Goal: Navigation & Orientation: Find specific page/section

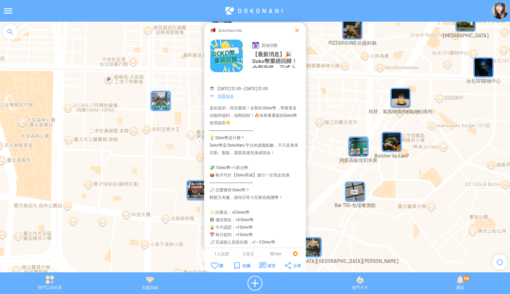
click at [294, 33] on div at bounding box center [297, 30] width 7 height 7
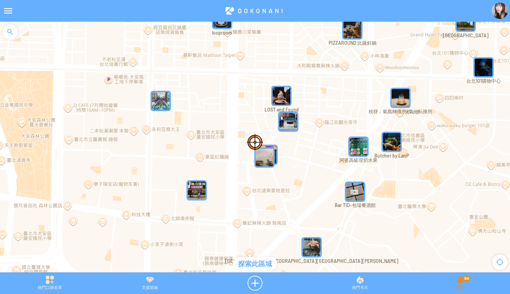
click at [459, 284] on div "84 通知" at bounding box center [460, 283] width 100 height 15
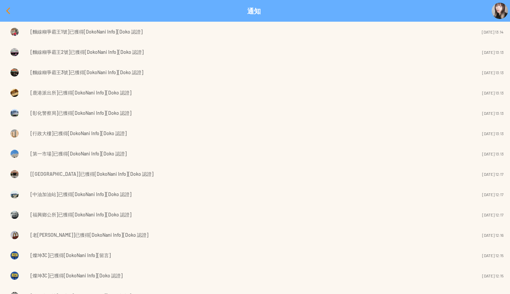
click at [7, 14] on div at bounding box center [8, 11] width 16 height 16
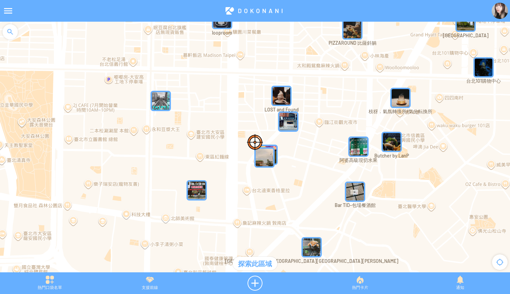
click at [501, 3] on img at bounding box center [500, 11] width 16 height 16
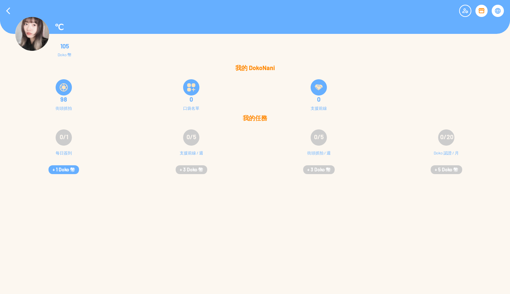
click at [497, 14] on div at bounding box center [498, 11] width 12 height 12
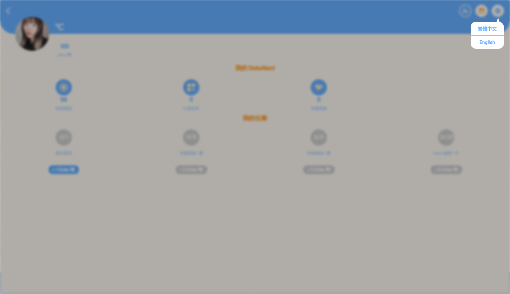
click at [358, 164] on div "0/5 街頭抓拍 / 週 + 3 Doko 幣" at bounding box center [318, 151] width 127 height 54
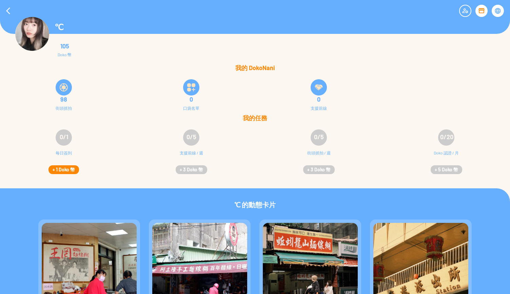
click at [60, 172] on button "+ 1 Doko 幣" at bounding box center [63, 169] width 31 height 9
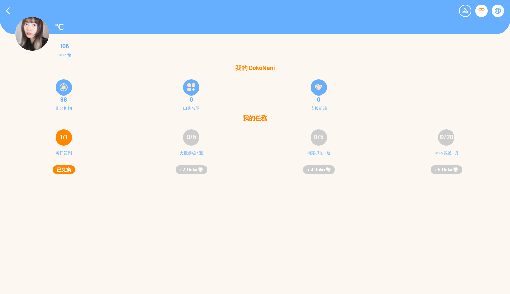
click at [67, 139] on div "1/1" at bounding box center [64, 138] width 16 height 16
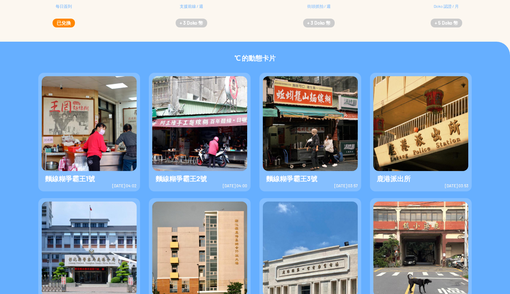
scroll to position [146, 0]
click at [115, 150] on img at bounding box center [89, 124] width 95 height 95
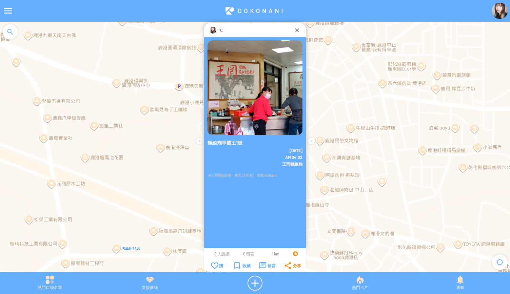
click at [293, 264] on div "分享" at bounding box center [293, 265] width 16 height 7
click at [298, 33] on div at bounding box center [297, 30] width 7 height 7
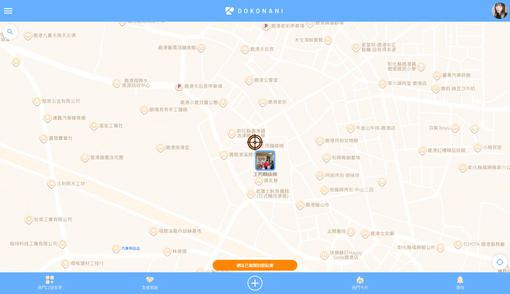
click at [9, 6] on div at bounding box center [8, 11] width 16 height 16
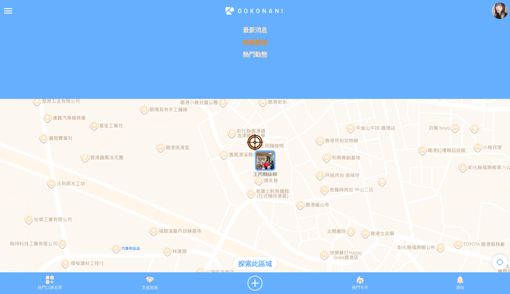
click at [260, 40] on p "街頭抓拍" at bounding box center [255, 42] width 502 height 8
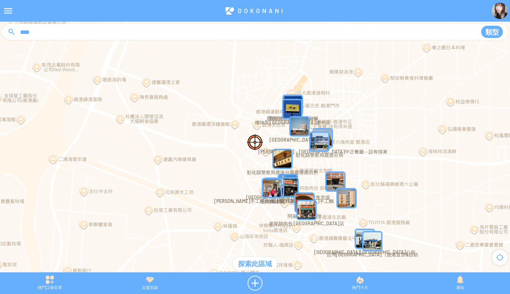
click at [501, 17] on img at bounding box center [500, 11] width 16 height 16
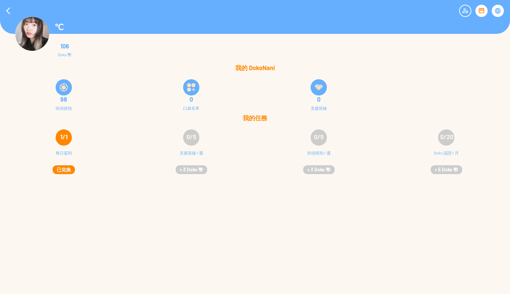
click at [497, 15] on div at bounding box center [498, 11] width 12 height 12
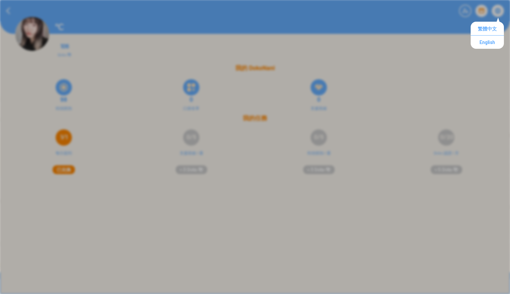
click at [473, 17] on div at bounding box center [255, 11] width 510 height 22
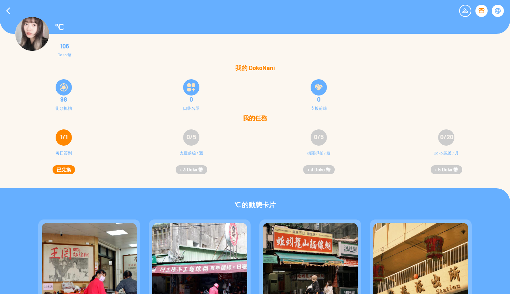
click at [187, 86] on img at bounding box center [191, 87] width 8 height 8
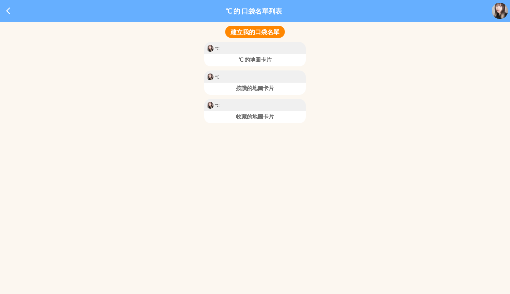
click at [266, 28] on button "建立我的口袋名單" at bounding box center [255, 32] width 60 height 12
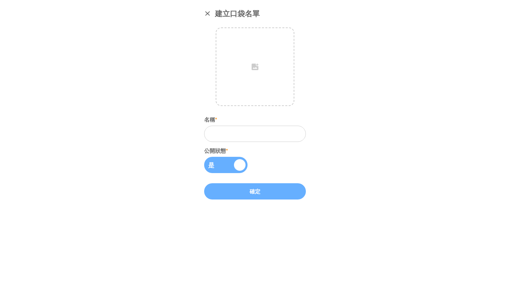
click at [222, 126] on input at bounding box center [255, 134] width 102 height 16
click at [207, 12] on div at bounding box center [207, 13] width 7 height 7
